Goal: Information Seeking & Learning: Learn about a topic

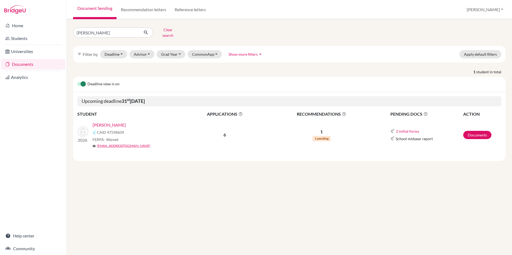
click at [31, 62] on link "Documents" at bounding box center [33, 64] width 64 height 11
click at [40, 65] on link "Documents" at bounding box center [33, 64] width 64 height 11
click at [165, 30] on button "Clear search" at bounding box center [168, 33] width 30 height 14
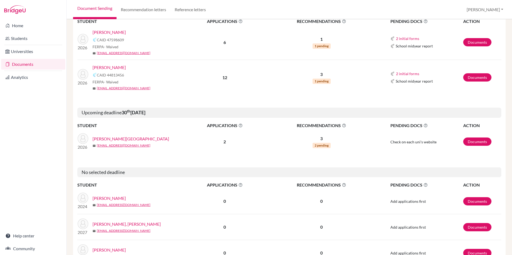
scroll to position [81, 0]
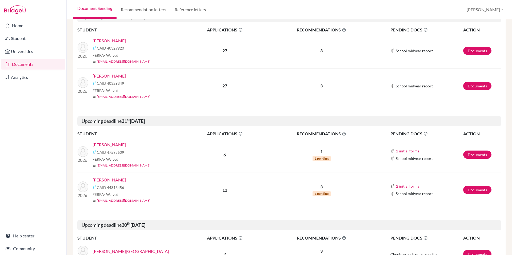
click at [117, 180] on link "Mattar, Fabiana" at bounding box center [109, 180] width 33 height 6
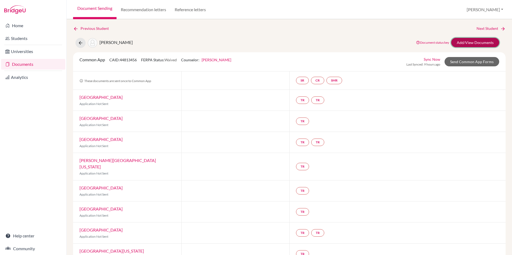
click at [465, 45] on link "Add/View Documents" at bounding box center [476, 42] width 48 height 9
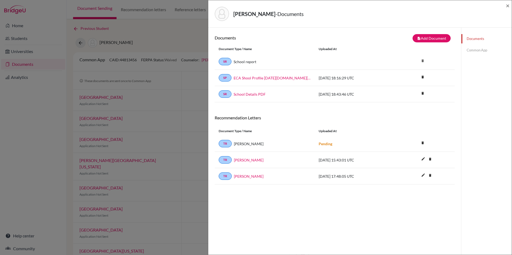
click at [512, 3] on div "Mattar, Fabiana - Documents × Documents note_add Add Document Document type Cha…" at bounding box center [360, 127] width 304 height 255
click at [186, 19] on div "Mattar, Fabiana - Documents × Documents note_add Add Document Document type Cha…" at bounding box center [256, 127] width 512 height 255
click at [512, 15] on div "Mattar, Fabiana - Documents × Documents note_add Add Document Document type Cha…" at bounding box center [360, 127] width 304 height 255
click at [509, 3] on span "×" at bounding box center [508, 6] width 4 height 8
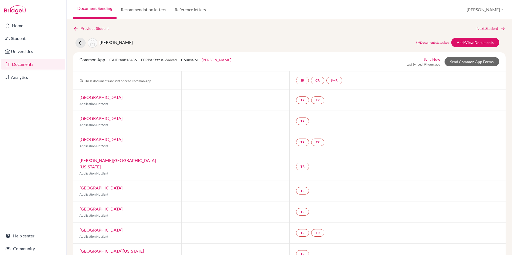
click at [41, 65] on link "Documents" at bounding box center [33, 64] width 64 height 11
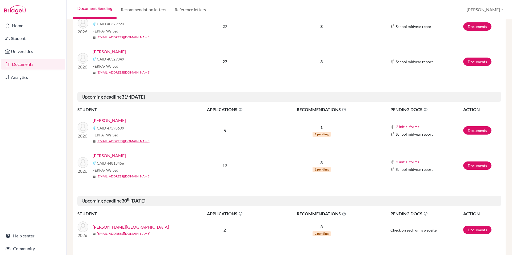
scroll to position [104, 0]
click at [319, 162] on p "3" at bounding box center [322, 163] width 112 height 6
click at [118, 156] on link "Mattar, Fabiana" at bounding box center [109, 156] width 33 height 6
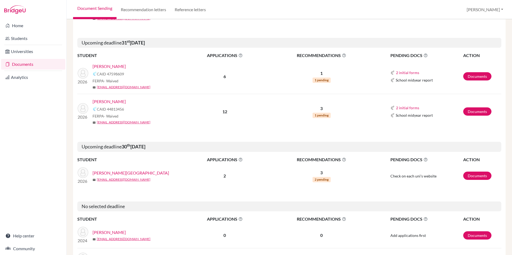
scroll to position [158, 0]
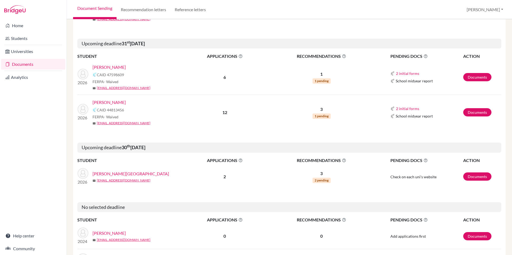
click at [112, 65] on link "[PERSON_NAME]" at bounding box center [109, 67] width 33 height 6
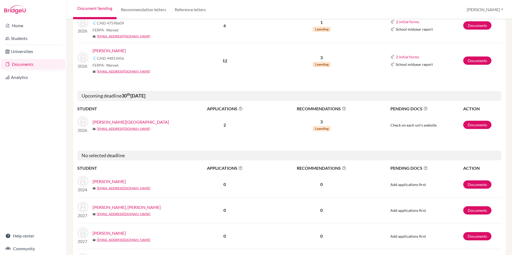
scroll to position [210, 0]
click at [116, 121] on link "[PERSON_NAME][GEOGRAPHIC_DATA]" at bounding box center [131, 122] width 77 height 6
click at [118, 122] on link "[PERSON_NAME][GEOGRAPHIC_DATA]" at bounding box center [131, 122] width 77 height 6
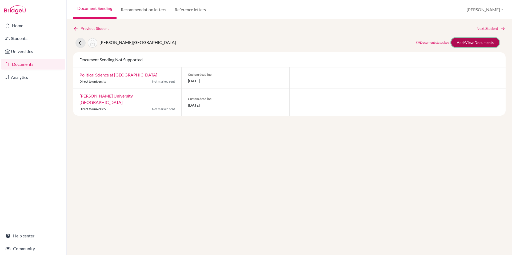
click at [469, 43] on link "Add/View Documents" at bounding box center [476, 42] width 48 height 9
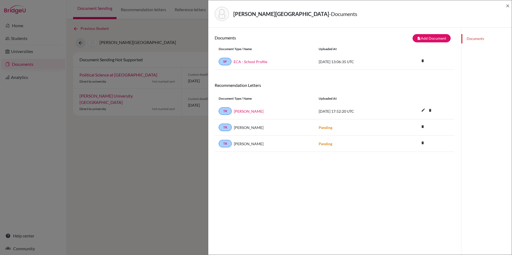
click at [472, 50] on div "Documents" at bounding box center [487, 39] width 50 height 22
click at [511, 10] on div "Harding, Victoria - Documents ×" at bounding box center [360, 13] width 304 height 27
click at [512, 4] on div "Harding, Victoria - Documents ×" at bounding box center [360, 13] width 304 height 27
click at [508, 5] on span "×" at bounding box center [508, 6] width 4 height 8
click at [507, 5] on span "×" at bounding box center [508, 6] width 4 height 8
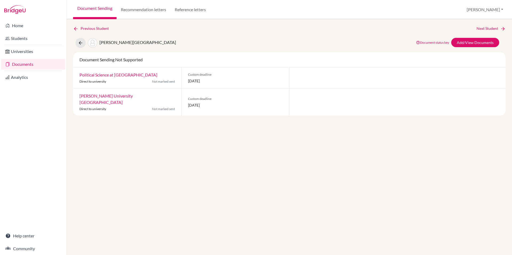
click at [43, 63] on link "Documents" at bounding box center [33, 64] width 64 height 11
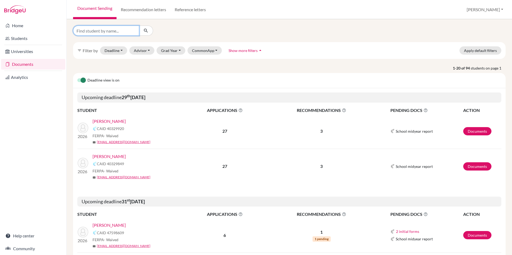
click at [129, 31] on input "Find student by name..." at bounding box center [106, 31] width 66 height 10
type input "[PERSON_NAME]"
click button "submit" at bounding box center [146, 31] width 14 height 10
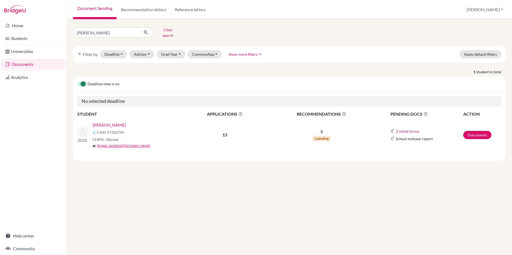
click at [115, 122] on link "Cardenas, David" at bounding box center [109, 125] width 33 height 6
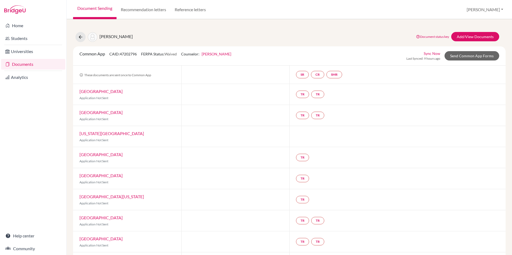
click at [42, 62] on link "Documents" at bounding box center [33, 64] width 64 height 11
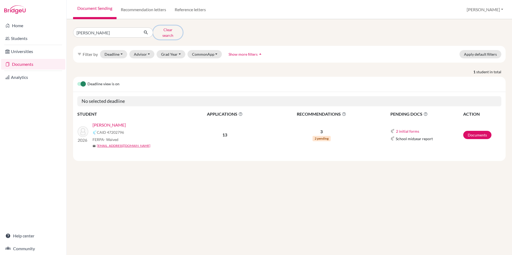
click at [173, 31] on button "Clear search" at bounding box center [168, 33] width 30 height 14
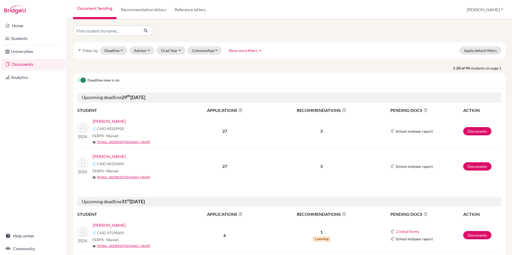
click at [77, 77] on label at bounding box center [77, 77] width 0 height 0
click at [81, 80] on input "checkbox" at bounding box center [79, 79] width 4 height 5
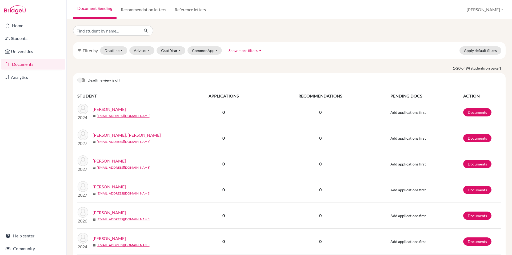
click at [77, 77] on label at bounding box center [77, 77] width 0 height 0
click at [81, 80] on input "checkbox" at bounding box center [79, 79] width 4 height 5
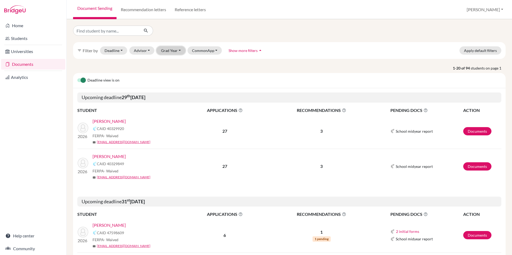
click at [173, 54] on button "Grad Year" at bounding box center [171, 50] width 29 height 8
click at [174, 72] on div "2026" at bounding box center [172, 70] width 19 height 6
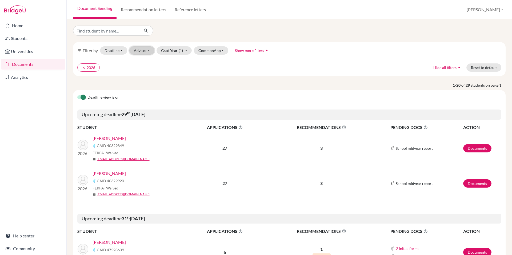
click at [146, 53] on button "Advisor" at bounding box center [141, 50] width 25 height 8
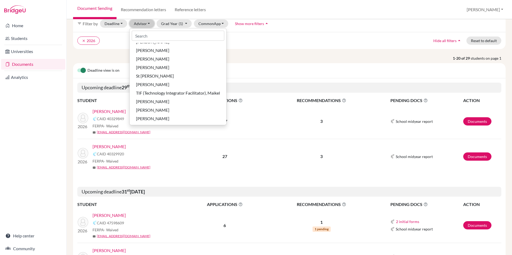
scroll to position [29, 0]
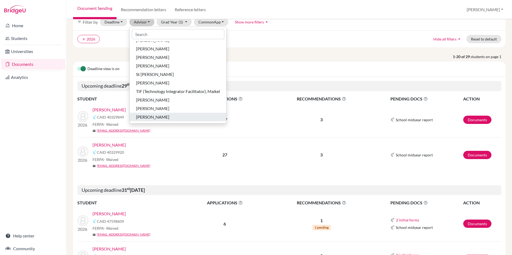
click at [165, 117] on span "[PERSON_NAME]" at bounding box center [152, 117] width 33 height 6
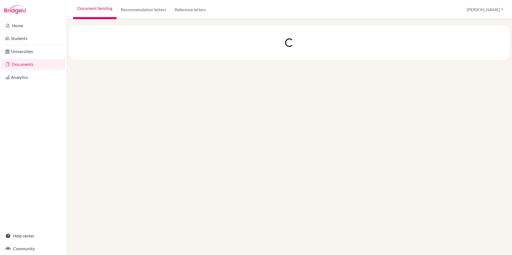
scroll to position [0, 0]
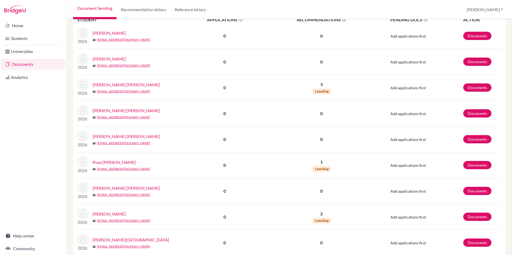
scroll to position [108, 0]
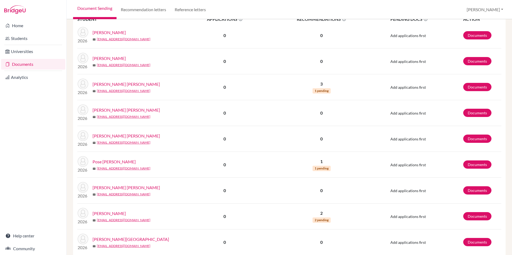
click at [127, 84] on link "Perez Dagosto, Linda" at bounding box center [127, 84] width 68 height 6
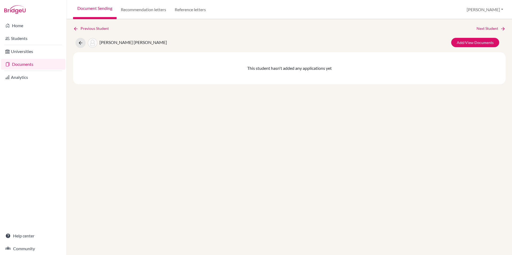
click at [105, 42] on span "[PERSON_NAME] [PERSON_NAME]" at bounding box center [134, 42] width 68 height 5
click at [83, 42] on icon at bounding box center [80, 42] width 5 height 5
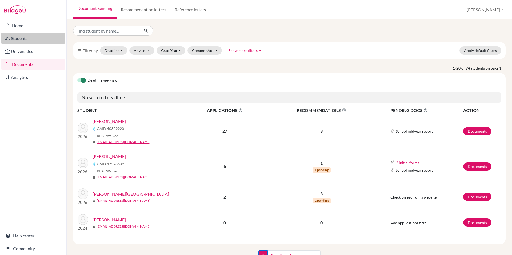
click at [27, 34] on link "Students" at bounding box center [33, 38] width 64 height 11
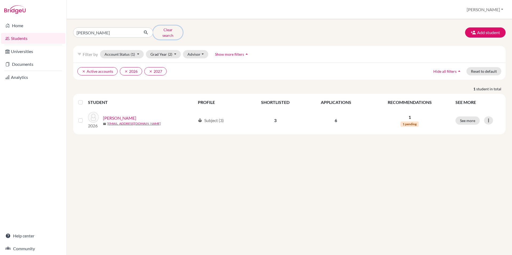
click at [165, 30] on button "Clear search" at bounding box center [168, 33] width 30 height 14
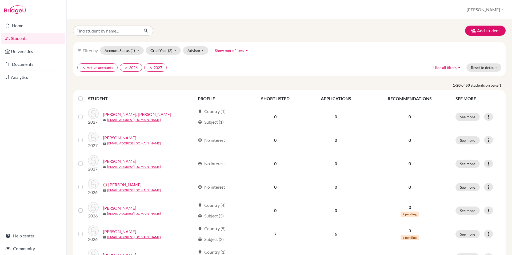
click at [222, 52] on span "Show more filters" at bounding box center [229, 50] width 29 height 5
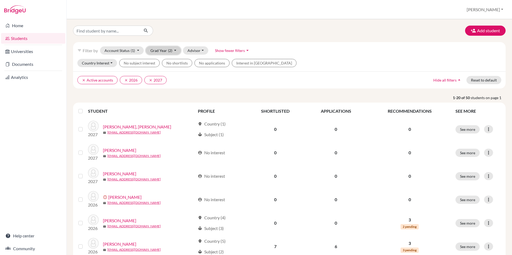
click at [167, 51] on button "Grad Year (2)" at bounding box center [163, 50] width 35 height 8
click at [164, 61] on div "2027 done" at bounding box center [162, 62] width 19 height 6
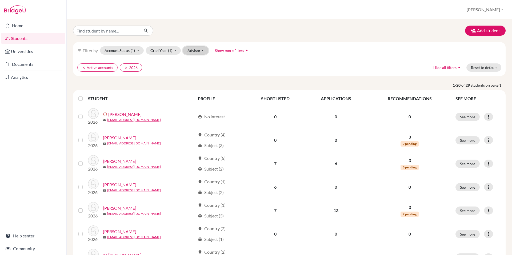
click at [200, 49] on button "Advisor" at bounding box center [195, 50] width 25 height 8
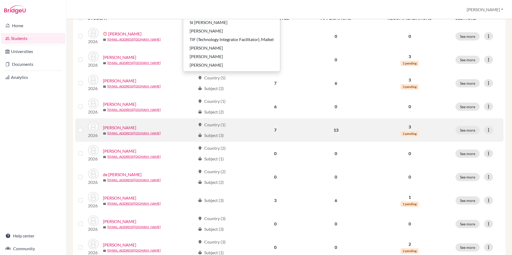
scroll to position [84, 0]
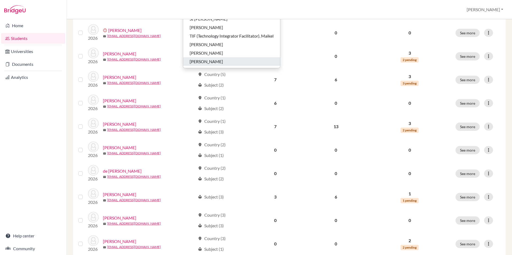
click at [206, 64] on span "[PERSON_NAME]" at bounding box center [206, 61] width 33 height 6
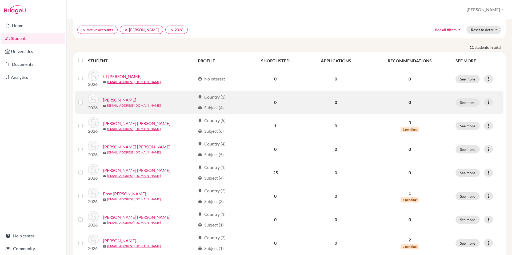
scroll to position [38, 0]
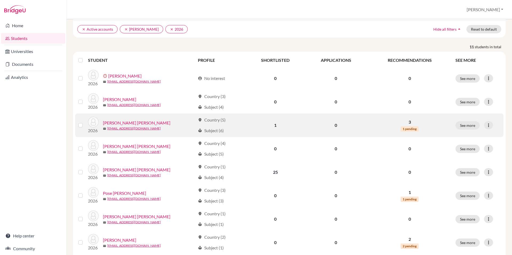
click at [137, 123] on link "[PERSON_NAME] [PERSON_NAME]" at bounding box center [137, 123] width 68 height 6
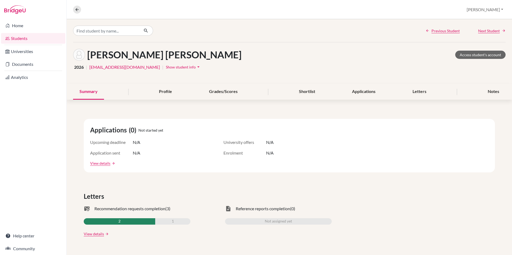
click at [166, 66] on span "Show student info" at bounding box center [181, 67] width 30 height 5
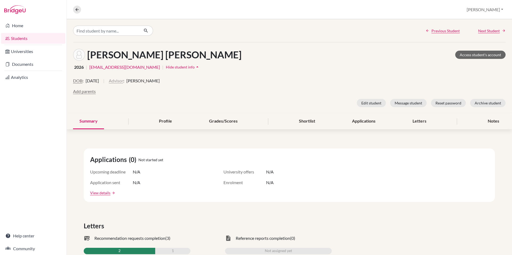
click at [123, 79] on button "Advisor" at bounding box center [116, 81] width 14 height 6
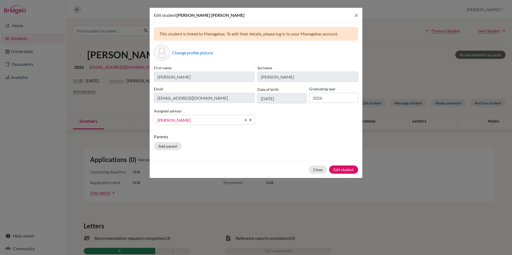
scroll to position [123, 0]
click at [208, 120] on span "[PERSON_NAME]" at bounding box center [199, 120] width 84 height 7
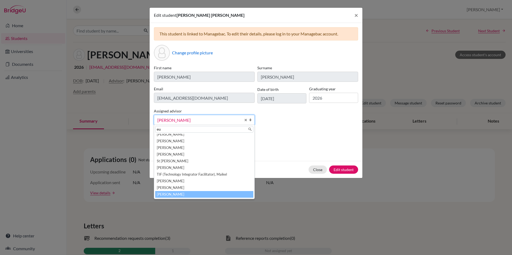
scroll to position [0, 0]
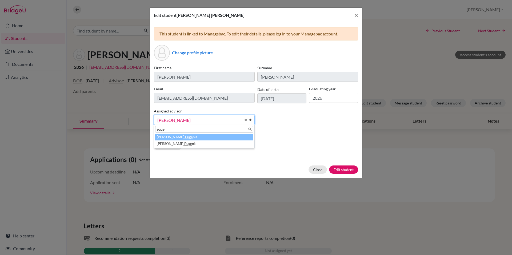
type input "euge"
click at [198, 135] on li "Lafée, Euge nia" at bounding box center [204, 137] width 98 height 7
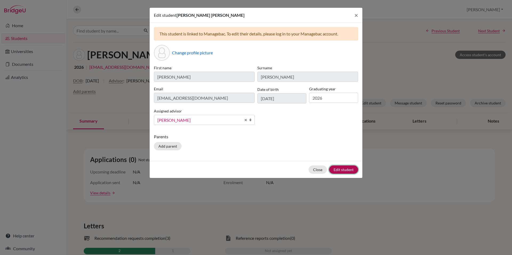
click at [345, 168] on button "Edit student" at bounding box center [343, 170] width 29 height 8
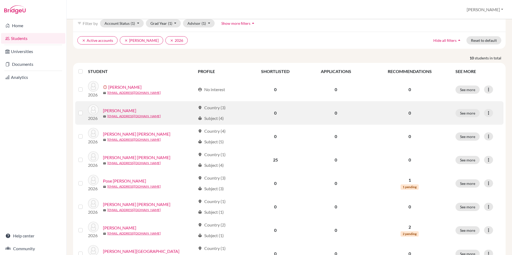
scroll to position [29, 0]
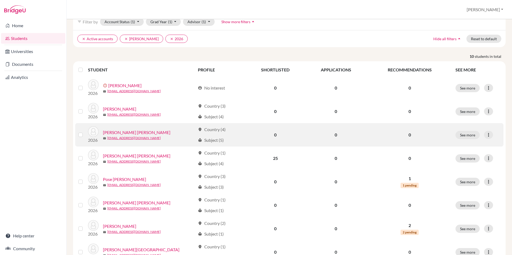
click at [144, 132] on link "[PERSON_NAME] [PERSON_NAME]" at bounding box center [137, 132] width 68 height 6
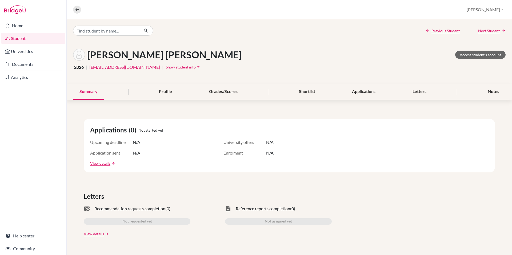
click at [167, 68] on span "Show student info" at bounding box center [181, 67] width 30 height 5
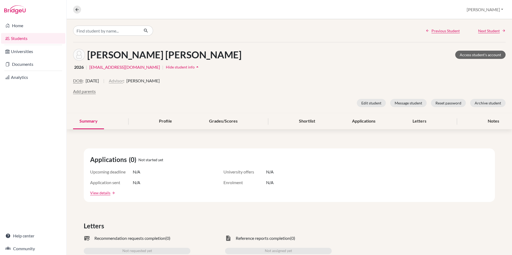
click at [123, 80] on button "Advisor" at bounding box center [116, 81] width 14 height 6
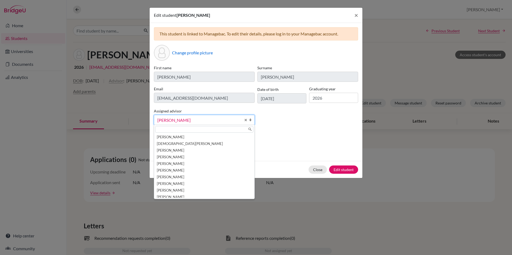
scroll to position [123, 0]
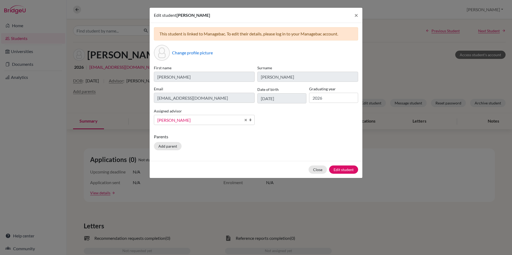
click at [182, 120] on span "[PERSON_NAME]" at bounding box center [199, 120] width 84 height 7
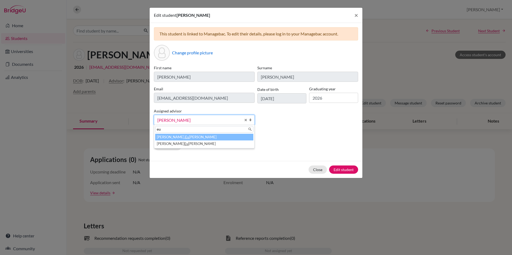
scroll to position [0, 0]
type input "euge"
click at [183, 138] on li "Lafée, Euge nia" at bounding box center [204, 137] width 98 height 7
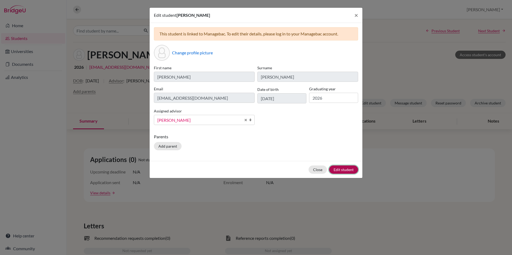
click at [342, 172] on button "Edit student" at bounding box center [343, 170] width 29 height 8
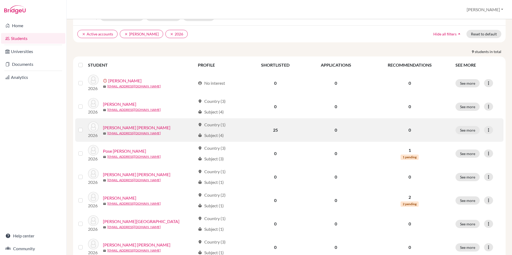
scroll to position [39, 0]
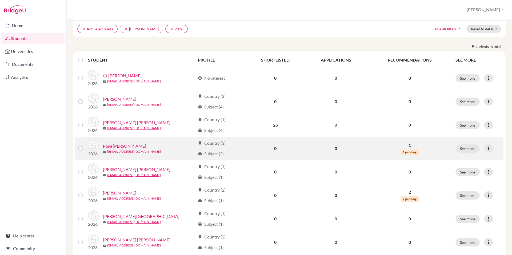
click at [146, 146] on link "Pose [PERSON_NAME]" at bounding box center [124, 146] width 43 height 6
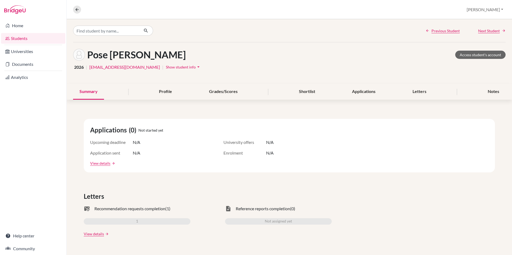
click at [166, 68] on span "Show student info" at bounding box center [181, 67] width 30 height 5
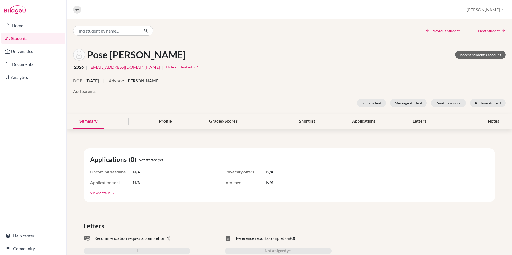
click at [137, 80] on span "Carmem Wilson" at bounding box center [143, 81] width 33 height 6
click at [123, 82] on button "Advisor" at bounding box center [116, 81] width 14 height 6
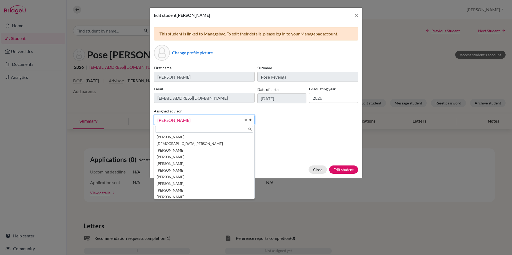
scroll to position [123, 0]
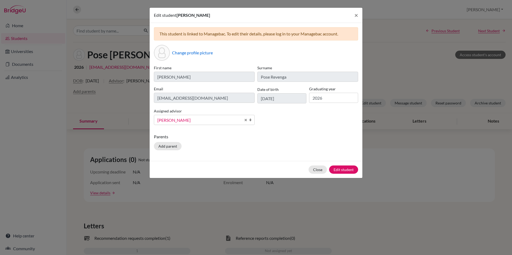
click at [188, 119] on span "[PERSON_NAME]" at bounding box center [199, 120] width 84 height 7
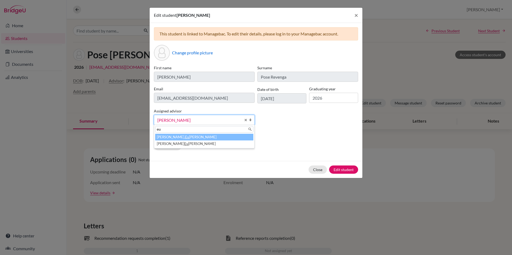
scroll to position [0, 0]
type input "euge"
click at [184, 136] on li "Lafée, Euge nia" at bounding box center [204, 137] width 98 height 7
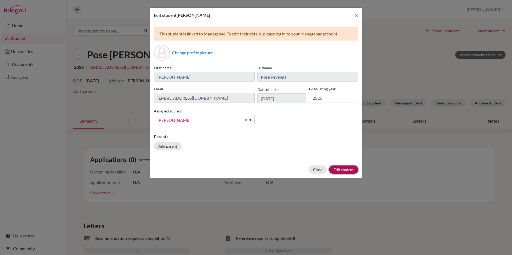
click at [345, 172] on button "Edit student" at bounding box center [343, 170] width 29 height 8
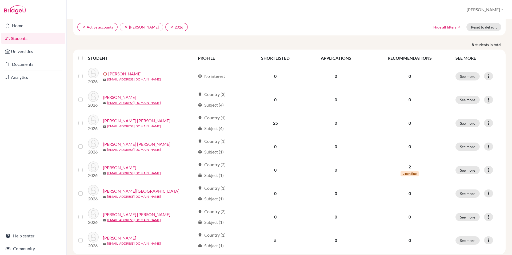
scroll to position [53, 0]
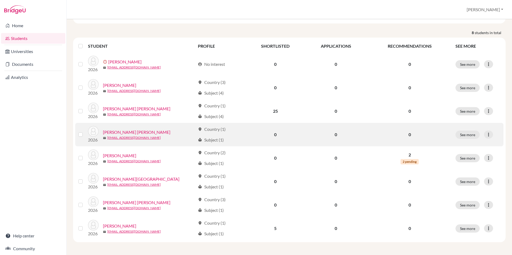
click at [138, 131] on link "[PERSON_NAME] [PERSON_NAME]" at bounding box center [137, 132] width 68 height 6
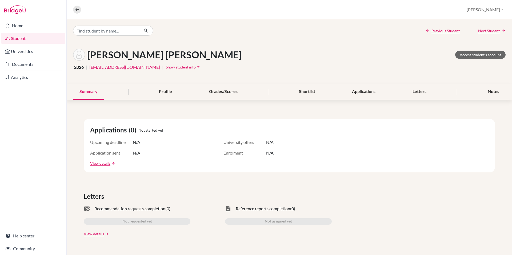
click at [167, 66] on span "Show student info" at bounding box center [181, 67] width 30 height 5
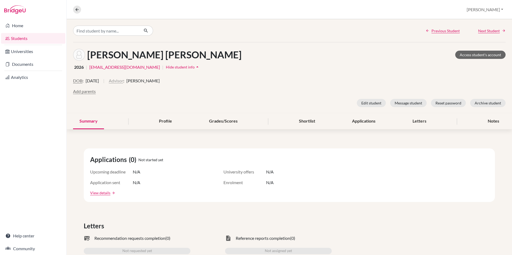
click at [123, 81] on button "Advisor" at bounding box center [116, 81] width 14 height 6
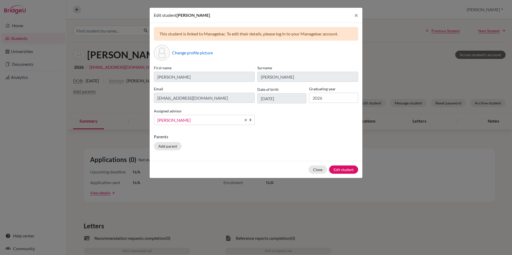
scroll to position [123, 0]
click at [182, 119] on span "[PERSON_NAME]" at bounding box center [199, 120] width 84 height 7
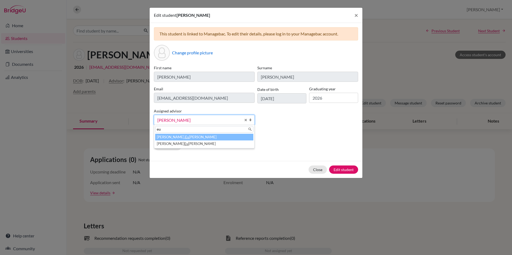
scroll to position [0, 0]
type input "euge"
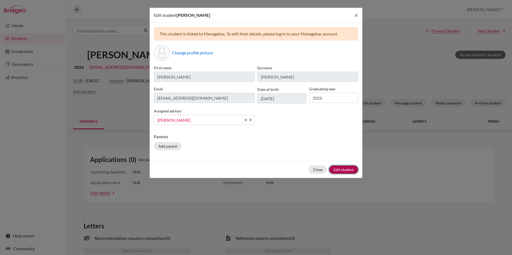
click at [340, 172] on button "Edit student" at bounding box center [343, 170] width 29 height 8
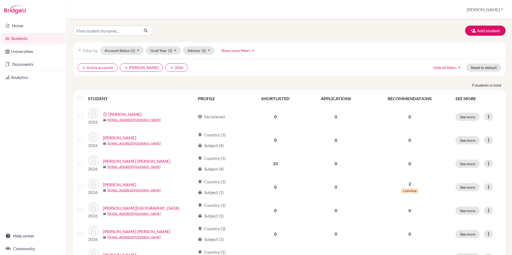
scroll to position [29, 0]
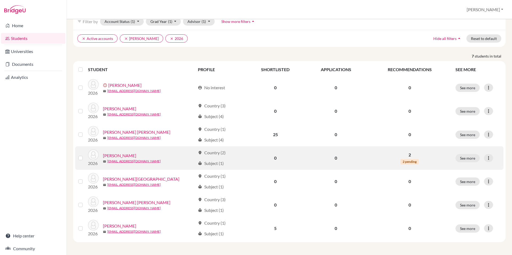
click at [124, 156] on link "[PERSON_NAME]" at bounding box center [119, 156] width 33 height 6
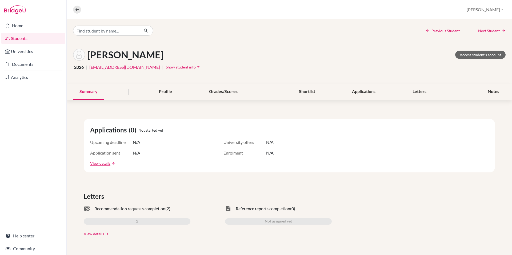
click at [166, 68] on span "Show student info" at bounding box center [181, 67] width 30 height 5
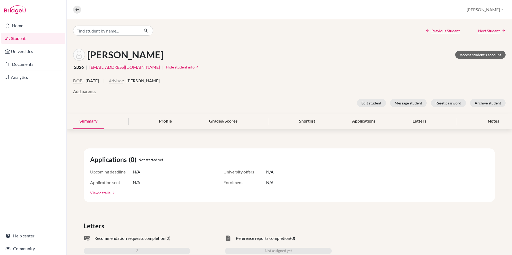
click at [123, 79] on button "Advisor" at bounding box center [116, 81] width 14 height 6
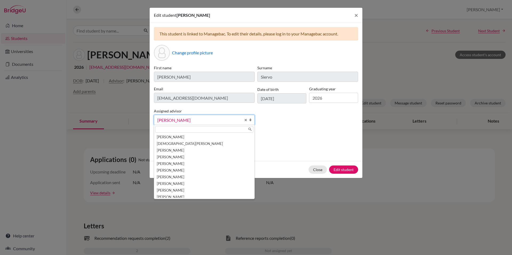
scroll to position [123, 0]
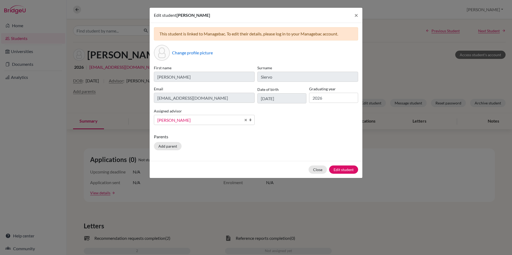
click at [170, 123] on span "[PERSON_NAME]" at bounding box center [199, 120] width 84 height 7
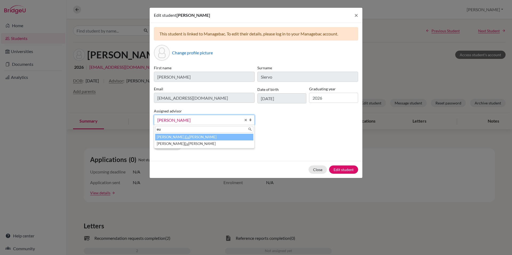
scroll to position [0, 0]
type input "euge"
click at [174, 136] on li "Lafée, Euge nia" at bounding box center [204, 137] width 98 height 7
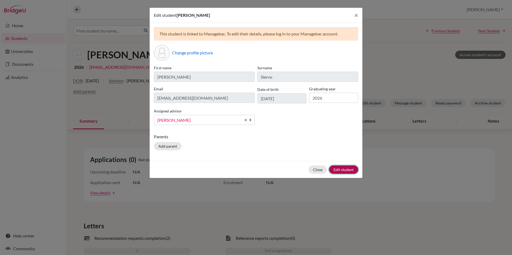
click at [345, 172] on button "Edit student" at bounding box center [343, 170] width 29 height 8
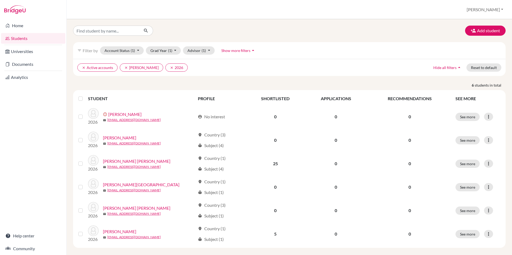
scroll to position [6, 0]
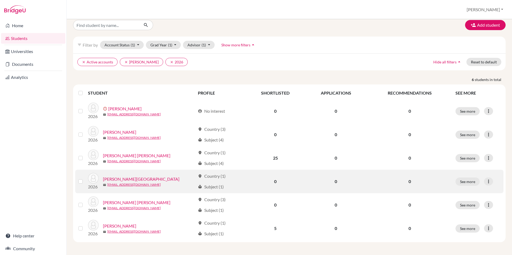
click at [116, 177] on link "[PERSON_NAME][GEOGRAPHIC_DATA]" at bounding box center [141, 179] width 77 height 6
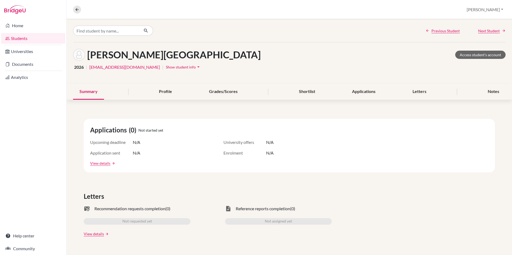
click at [166, 69] on span "Show student info" at bounding box center [181, 67] width 30 height 5
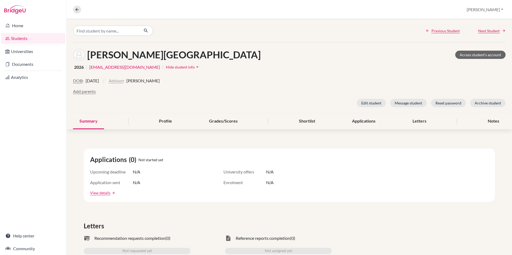
click at [123, 81] on button "Advisor" at bounding box center [116, 81] width 14 height 6
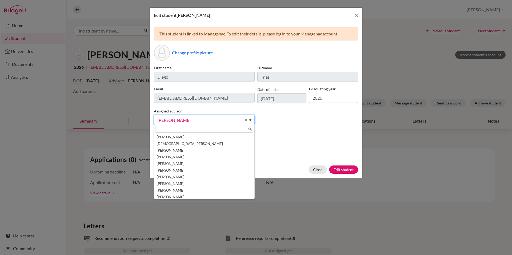
scroll to position [123, 0]
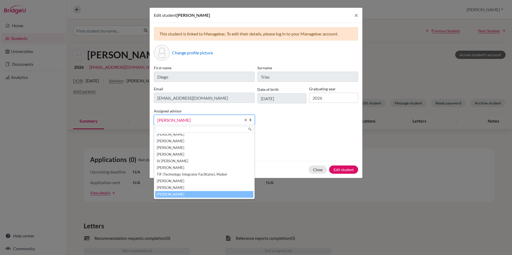
click at [180, 120] on span "[PERSON_NAME]" at bounding box center [199, 120] width 84 height 7
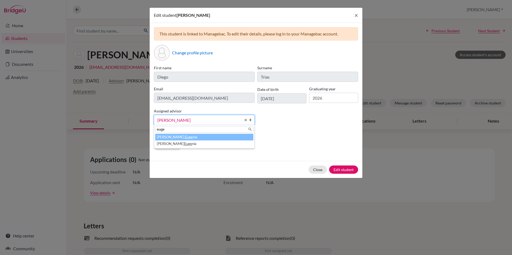
type input "euge"
click at [181, 134] on li "Lafée, Euge nia" at bounding box center [204, 137] width 98 height 7
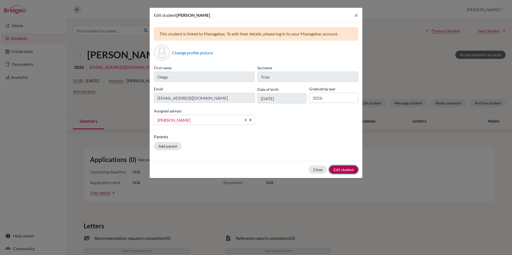
click at [349, 167] on button "Edit student" at bounding box center [343, 170] width 29 height 8
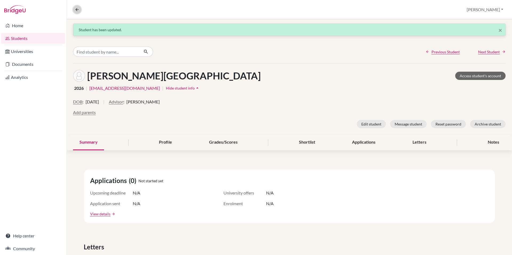
click at [79, 9] on icon at bounding box center [77, 9] width 5 height 5
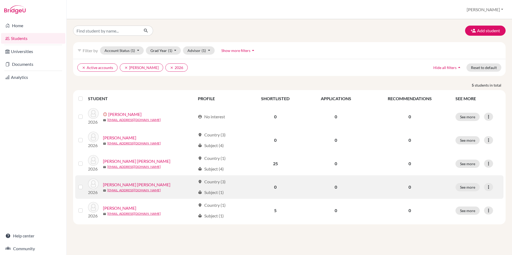
click at [149, 186] on link "[PERSON_NAME] [PERSON_NAME]" at bounding box center [137, 185] width 68 height 6
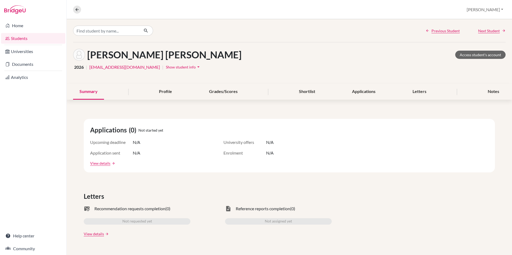
click at [166, 65] on span "Show student info" at bounding box center [181, 67] width 30 height 5
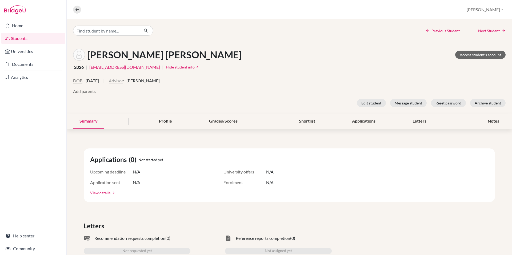
click at [123, 82] on button "Advisor" at bounding box center [116, 81] width 14 height 6
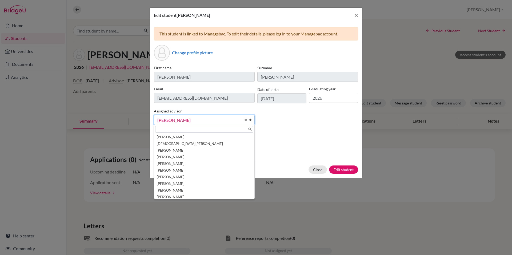
scroll to position [123, 0]
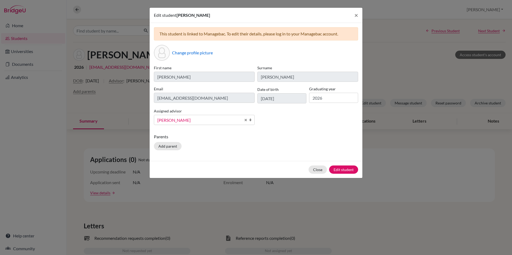
click at [189, 120] on span "[PERSON_NAME]" at bounding box center [199, 120] width 84 height 7
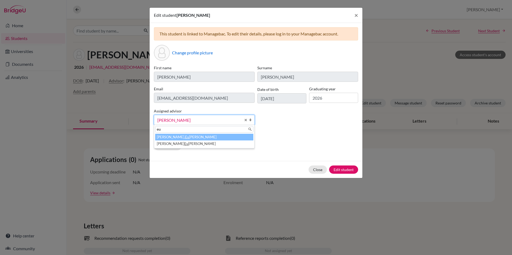
scroll to position [0, 0]
type input "euge"
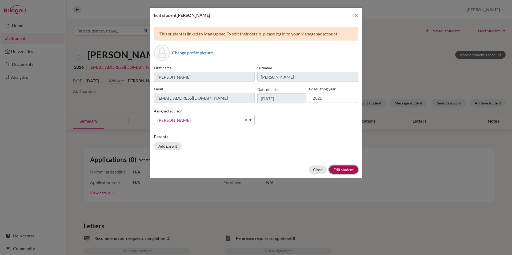
click at [334, 173] on button "Edit student" at bounding box center [343, 170] width 29 height 8
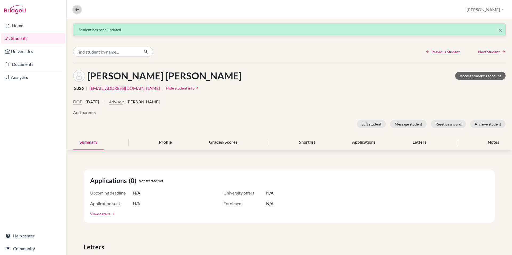
click at [74, 8] on button at bounding box center [77, 10] width 8 height 8
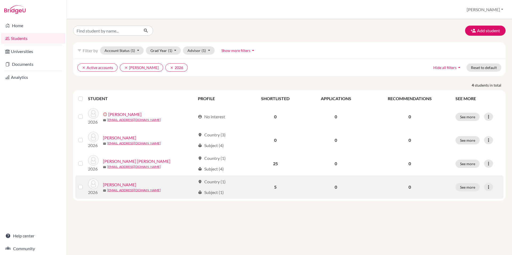
click at [118, 183] on link "[PERSON_NAME]" at bounding box center [119, 185] width 33 height 6
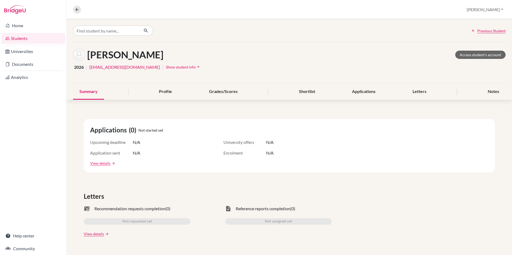
click at [166, 69] on span "Show student info" at bounding box center [181, 67] width 30 height 5
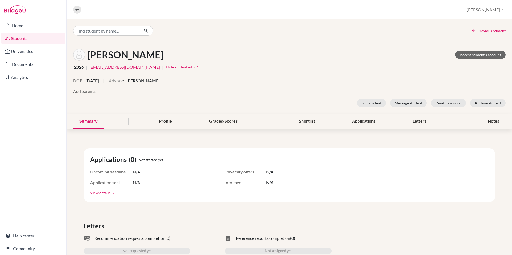
click at [123, 81] on button "Advisor" at bounding box center [116, 81] width 14 height 6
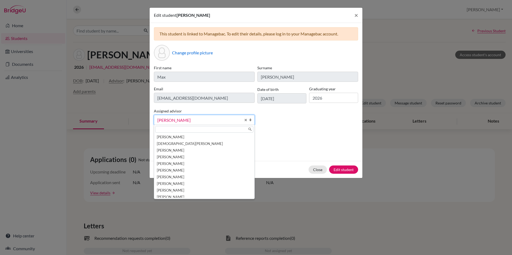
scroll to position [123, 0]
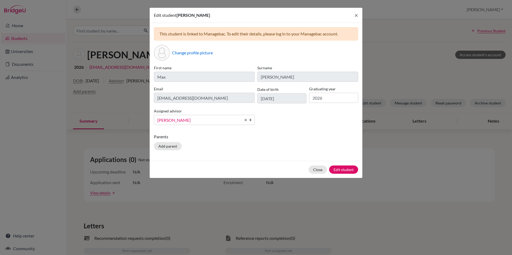
click at [187, 117] on span "[PERSON_NAME]" at bounding box center [199, 120] width 84 height 7
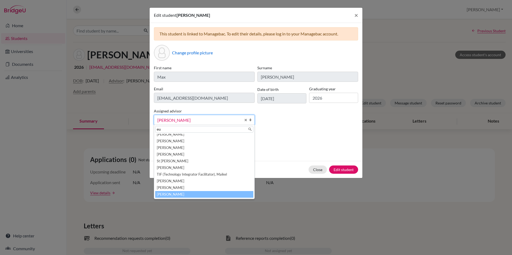
scroll to position [0, 0]
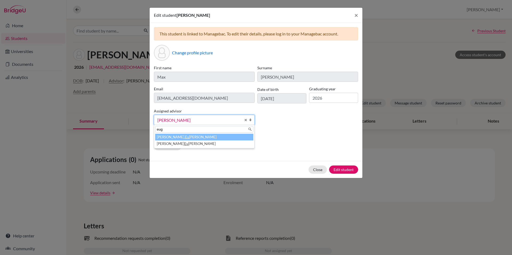
type input "euge"
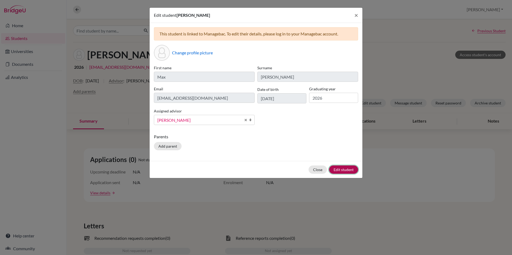
click at [335, 169] on button "Edit student" at bounding box center [343, 170] width 29 height 8
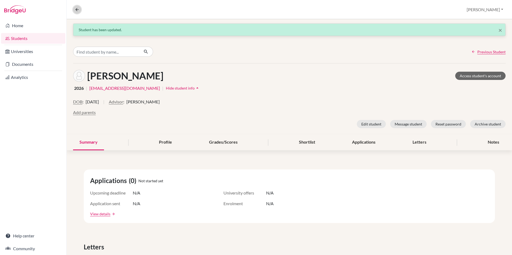
click at [76, 10] on icon at bounding box center [77, 9] width 5 height 5
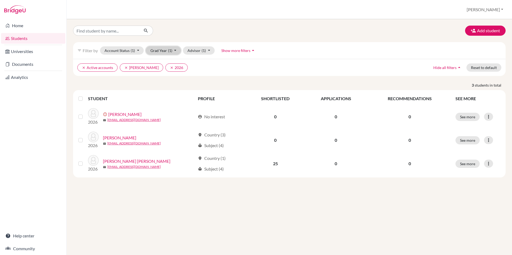
click at [163, 49] on button "Grad Year (1)" at bounding box center [163, 50] width 35 height 8
click at [163, 65] on button "2027" at bounding box center [161, 62] width 31 height 9
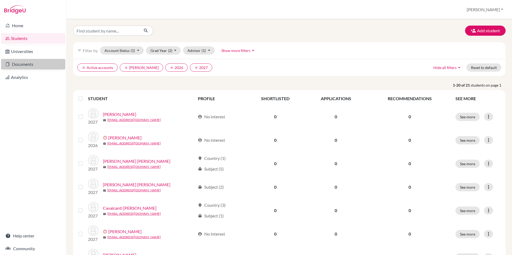
click at [38, 65] on link "Documents" at bounding box center [33, 64] width 64 height 11
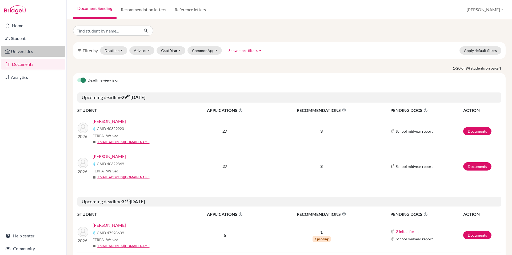
click at [38, 50] on link "Universities" at bounding box center [33, 51] width 64 height 11
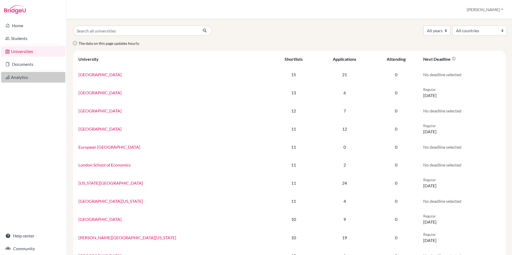
click at [32, 76] on link "Analytics" at bounding box center [33, 77] width 64 height 11
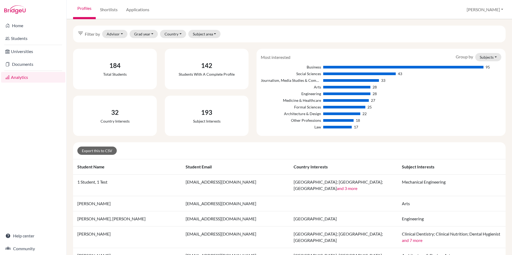
click at [292, 80] on div "Journalism, Media Studies & Communication" at bounding box center [291, 81] width 60 height 6
click at [144, 33] on button "Grad year" at bounding box center [144, 34] width 29 height 8
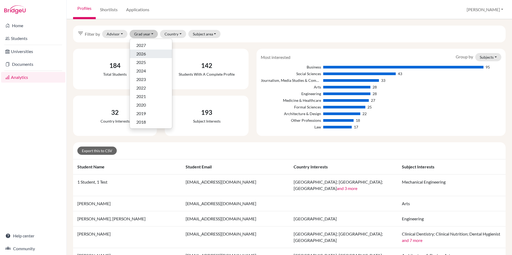
click at [148, 53] on div "2026" at bounding box center [150, 54] width 29 height 6
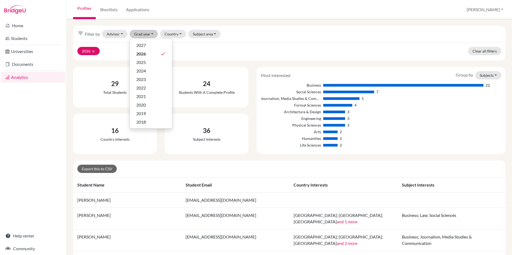
click at [488, 70] on div "Most interested Group by Subjects Subjects Countries Business 22 Social Science…" at bounding box center [381, 110] width 249 height 87
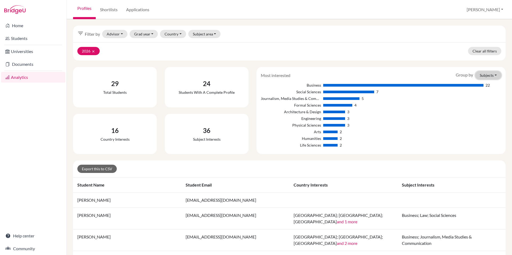
click at [485, 76] on button "Subjects" at bounding box center [489, 75] width 26 height 8
click at [444, 69] on div "Most interested Group by Subjects Subjects Countries Business 22 Social Science…" at bounding box center [381, 110] width 249 height 87
click at [487, 73] on button "Subjects" at bounding box center [489, 75] width 26 height 8
click at [482, 94] on button "Countries" at bounding box center [480, 95] width 42 height 9
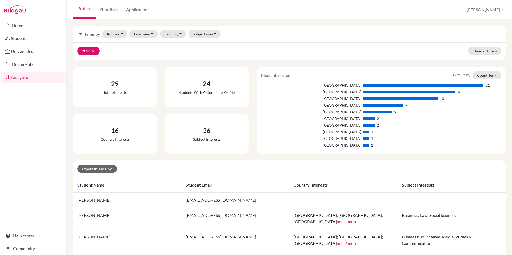
click at [354, 144] on div "[GEOGRAPHIC_DATA]" at bounding box center [311, 146] width 100 height 6
click at [485, 78] on button "Countries" at bounding box center [487, 75] width 29 height 8
click at [429, 105] on div "7" at bounding box center [424, 105] width 120 height 6
click at [354, 145] on div "[GEOGRAPHIC_DATA]" at bounding box center [311, 146] width 100 height 6
click at [371, 145] on div "1" at bounding box center [372, 146] width 2 height 6
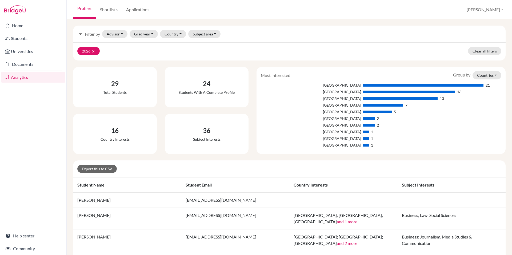
click at [364, 145] on div at bounding box center [367, 145] width 6 height 3
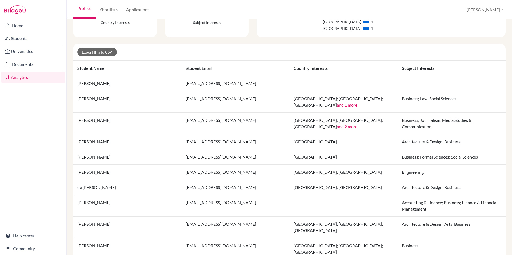
scroll to position [403, 0]
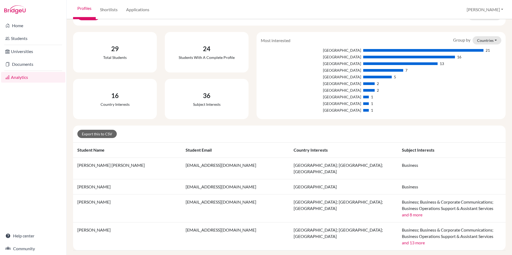
scroll to position [51, 0]
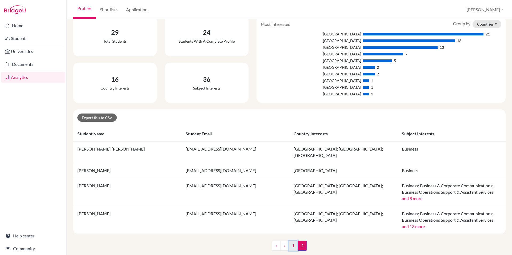
click at [291, 241] on link "1" at bounding box center [293, 246] width 9 height 10
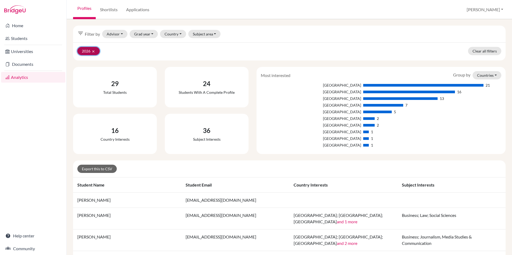
click at [95, 49] on button "2026 clear" at bounding box center [88, 51] width 22 height 8
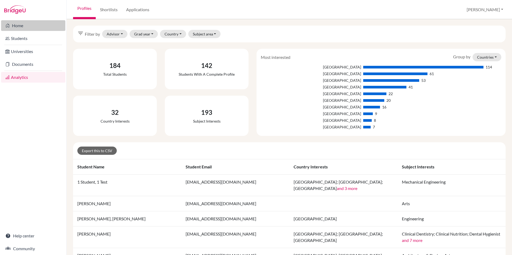
click at [17, 24] on link "Home" at bounding box center [33, 25] width 64 height 11
